Goal: Information Seeking & Learning: Check status

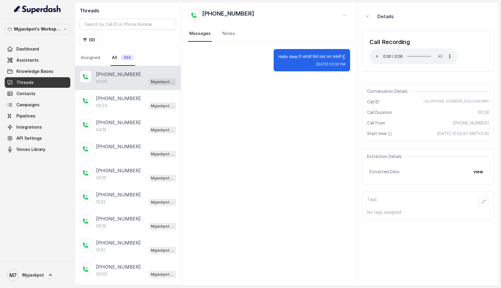
click at [40, 84] on link "Threads" at bounding box center [38, 82] width 66 height 11
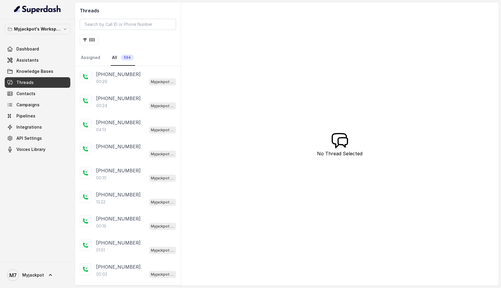
click at [40, 84] on link "Threads" at bounding box center [38, 82] width 66 height 11
click at [97, 79] on p "00:29" at bounding box center [101, 82] width 11 height 6
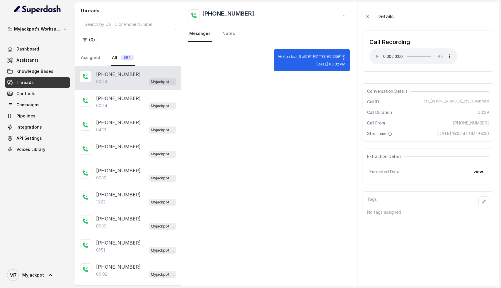
click at [97, 79] on p "00:29" at bounding box center [101, 82] width 11 height 6
click at [42, 83] on link "Threads" at bounding box center [38, 82] width 66 height 11
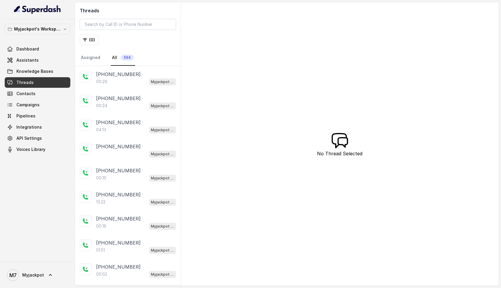
click at [42, 83] on link "Threads" at bounding box center [38, 82] width 66 height 11
click at [111, 59] on link "All 594" at bounding box center [123, 58] width 24 height 16
click at [93, 57] on link "Assigned" at bounding box center [91, 58] width 22 height 16
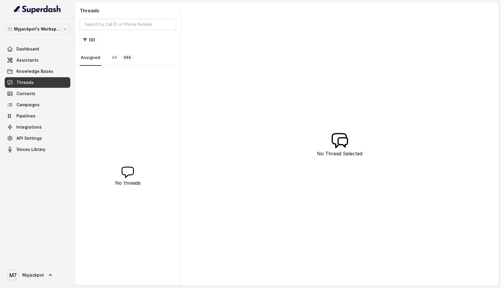
click at [61, 82] on link "Threads" at bounding box center [38, 82] width 66 height 11
click at [121, 56] on span "594" at bounding box center [127, 58] width 13 height 6
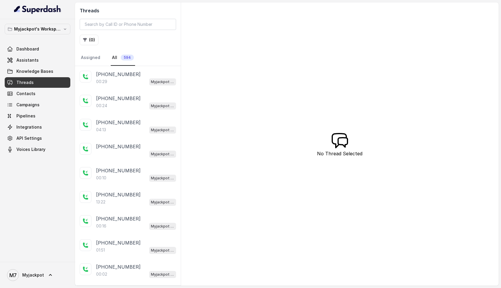
click at [111, 56] on link "All 594" at bounding box center [123, 58] width 24 height 16
click at [92, 36] on button "( 0 )" at bounding box center [89, 40] width 19 height 11
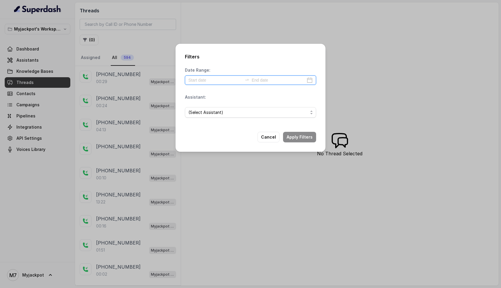
click at [226, 77] on input at bounding box center [215, 80] width 54 height 6
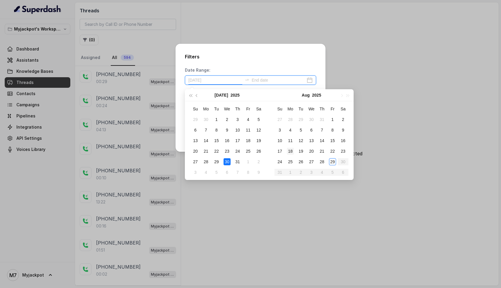
type input "[DATE]"
click at [333, 159] on div "29" at bounding box center [332, 161] width 7 height 7
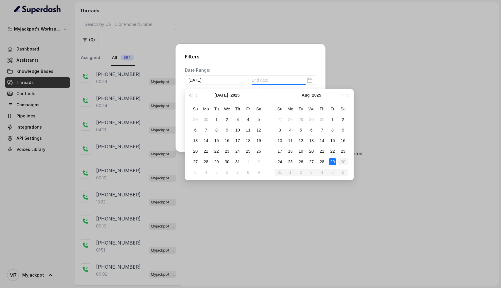
type input "[DATE]"
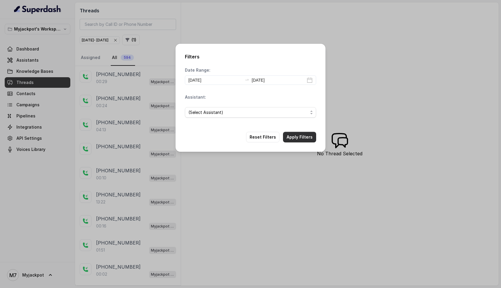
click at [297, 135] on button "Apply Filters" at bounding box center [299, 137] width 33 height 11
